Goal: Find specific page/section: Find specific page/section

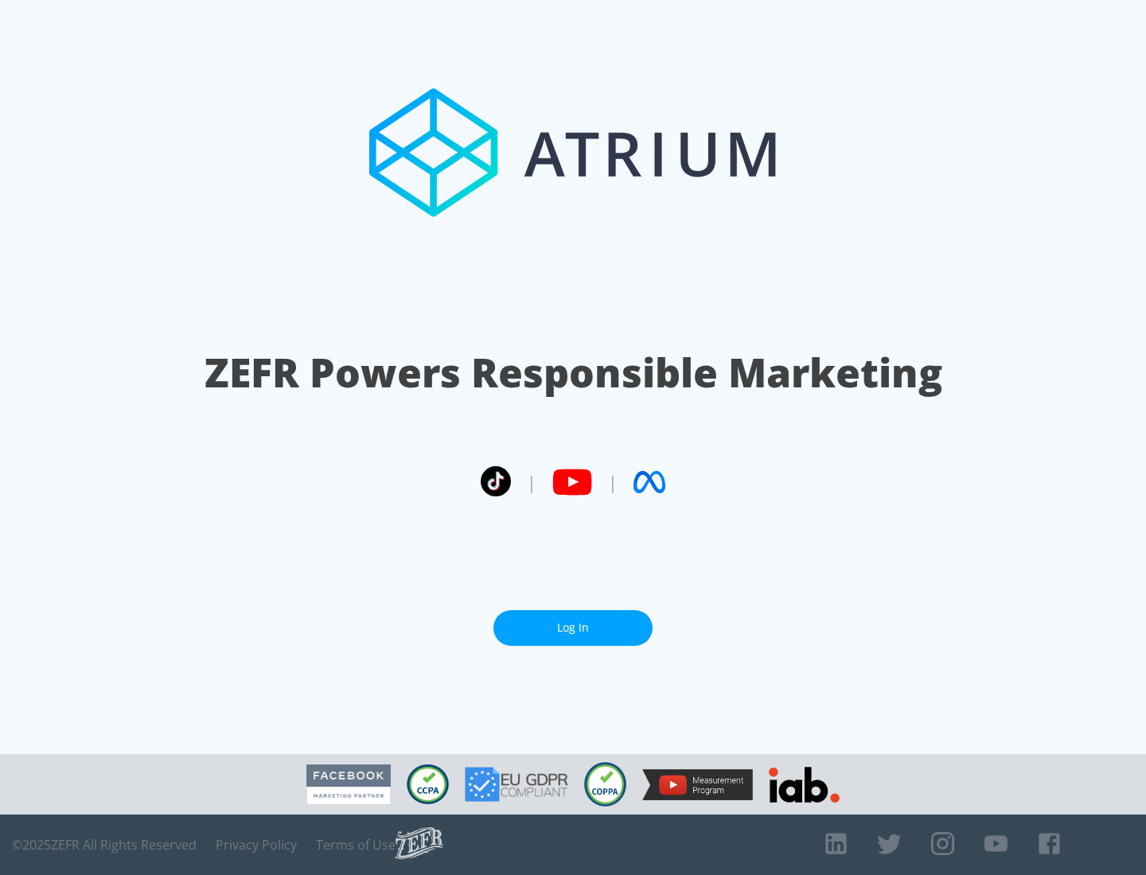
click at [573, 628] on link "Log In" at bounding box center [572, 628] width 159 height 36
